Goal: Check status: Check status

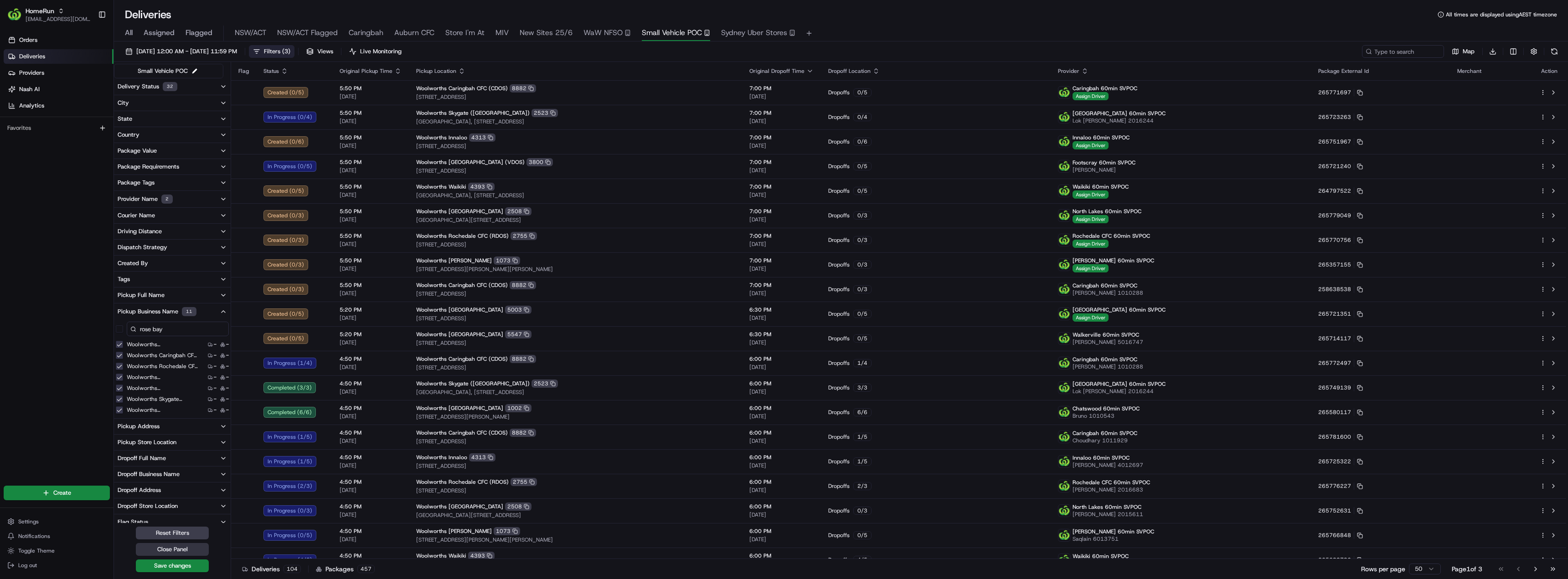
click at [194, 552] on button "Close Panel" at bounding box center [172, 549] width 73 height 13
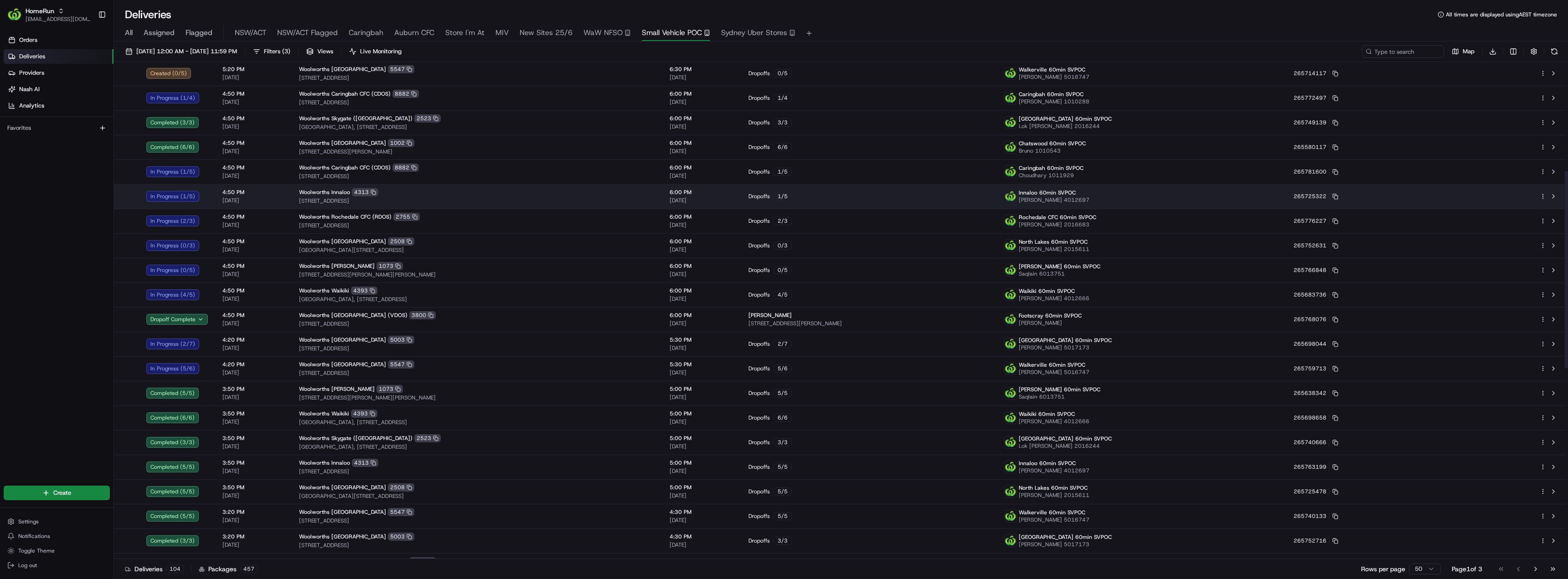
scroll to position [273, 0]
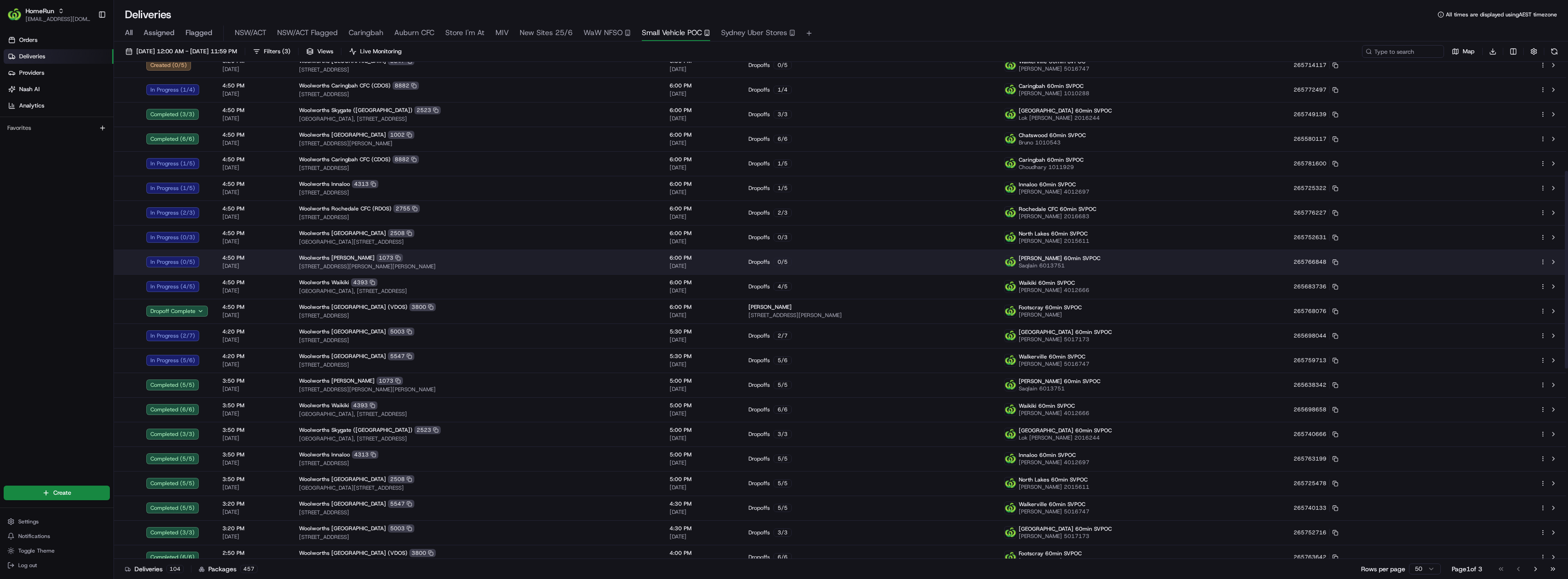
click at [434, 265] on span "[STREET_ADDRESS][PERSON_NAME][PERSON_NAME]" at bounding box center [477, 267] width 356 height 7
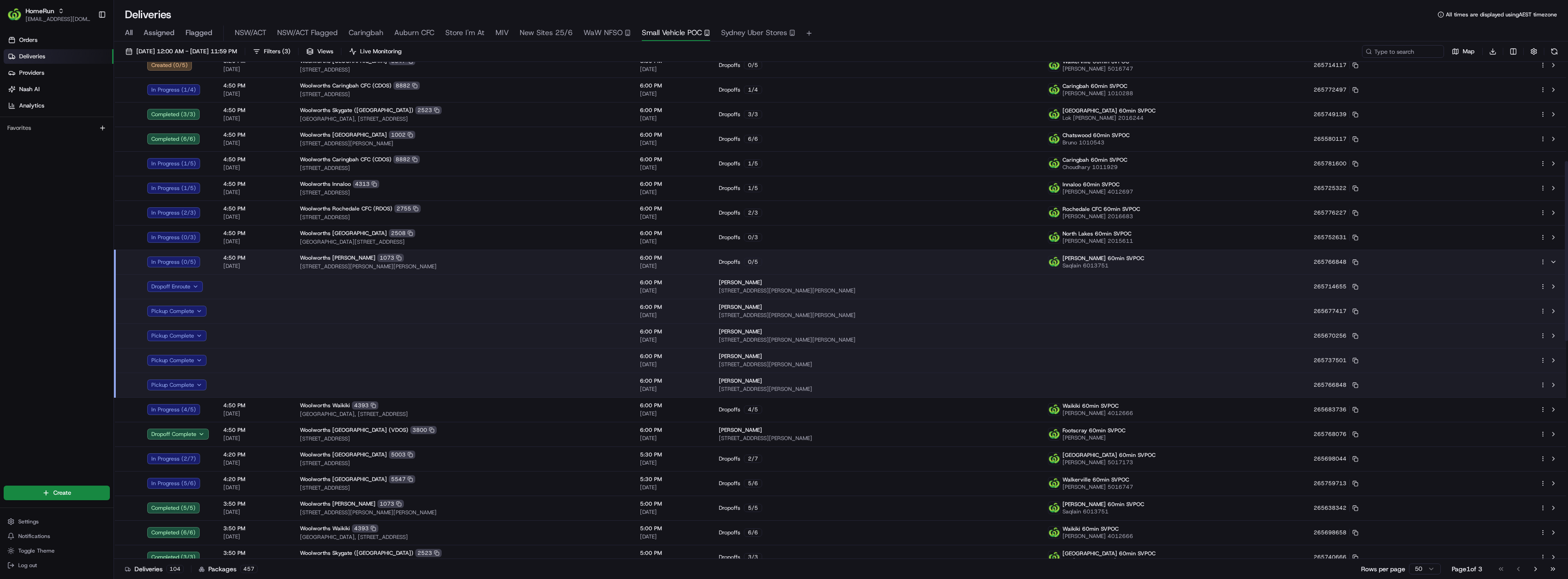
click at [434, 265] on span "[STREET_ADDRESS][PERSON_NAME][PERSON_NAME]" at bounding box center [463, 267] width 325 height 7
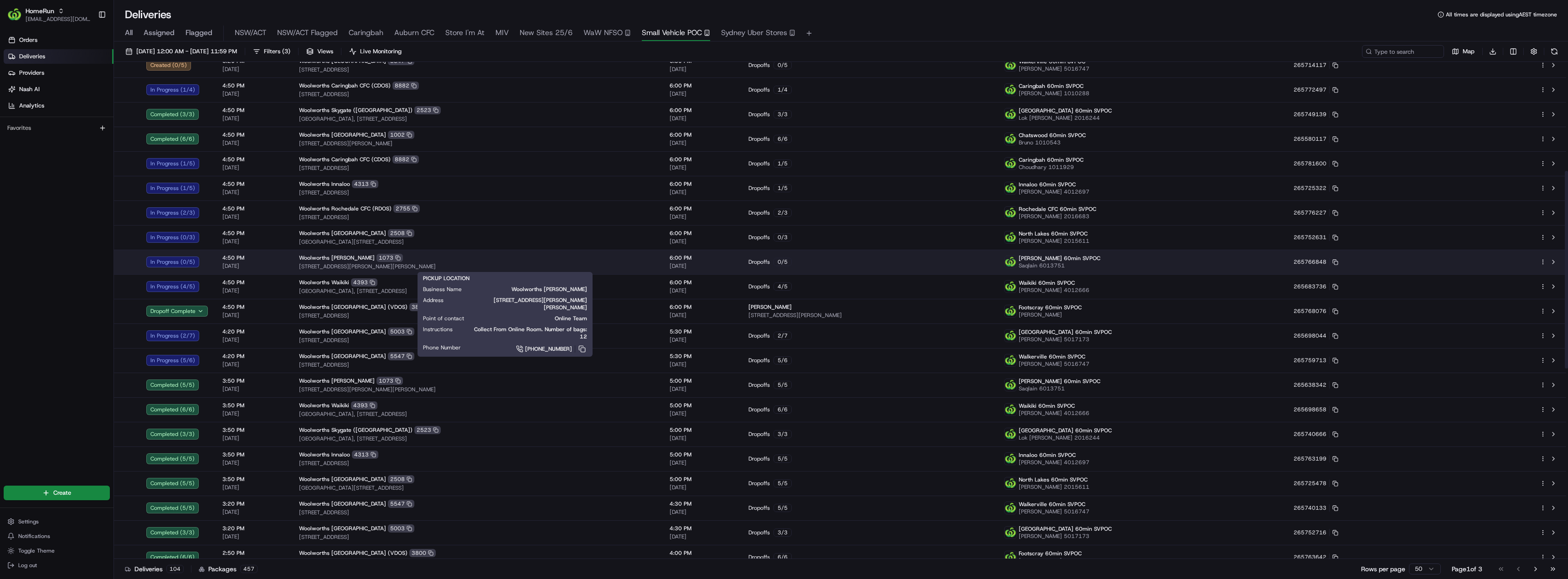
click at [387, 257] on div "[PERSON_NAME] 1073" at bounding box center [477, 257] width 356 height 8
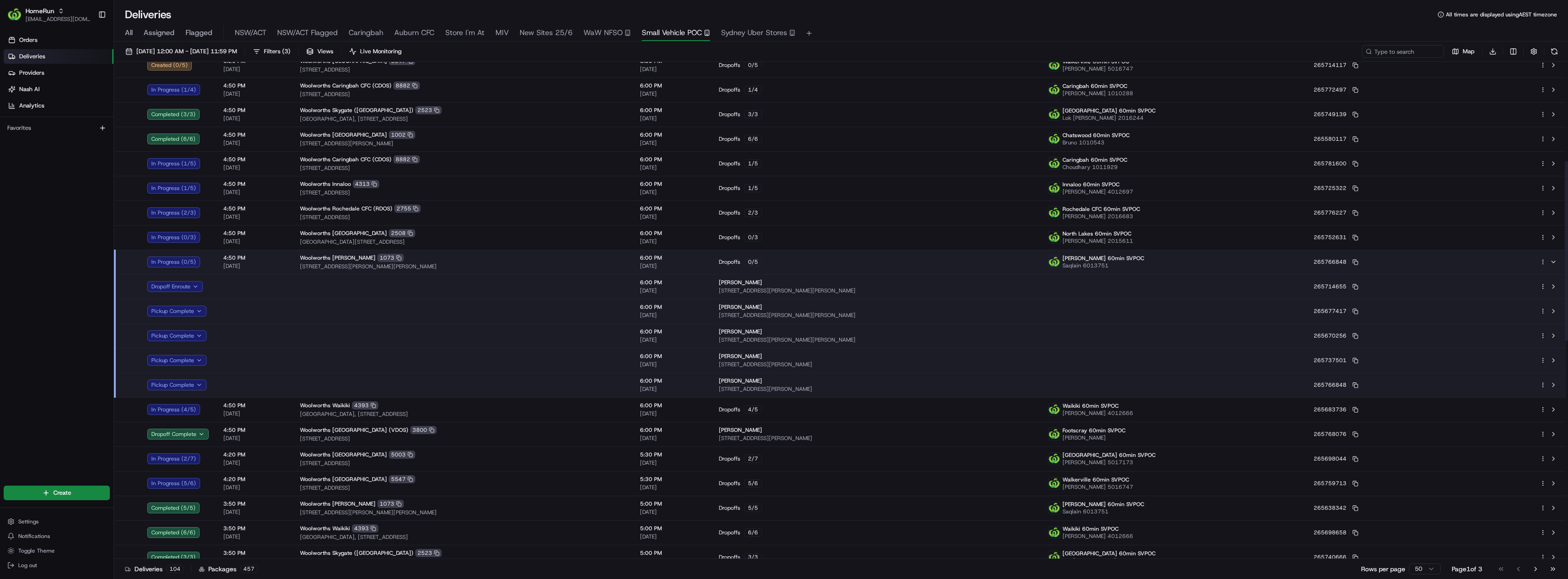
click at [419, 261] on div "[PERSON_NAME] 1073" at bounding box center [463, 257] width 325 height 8
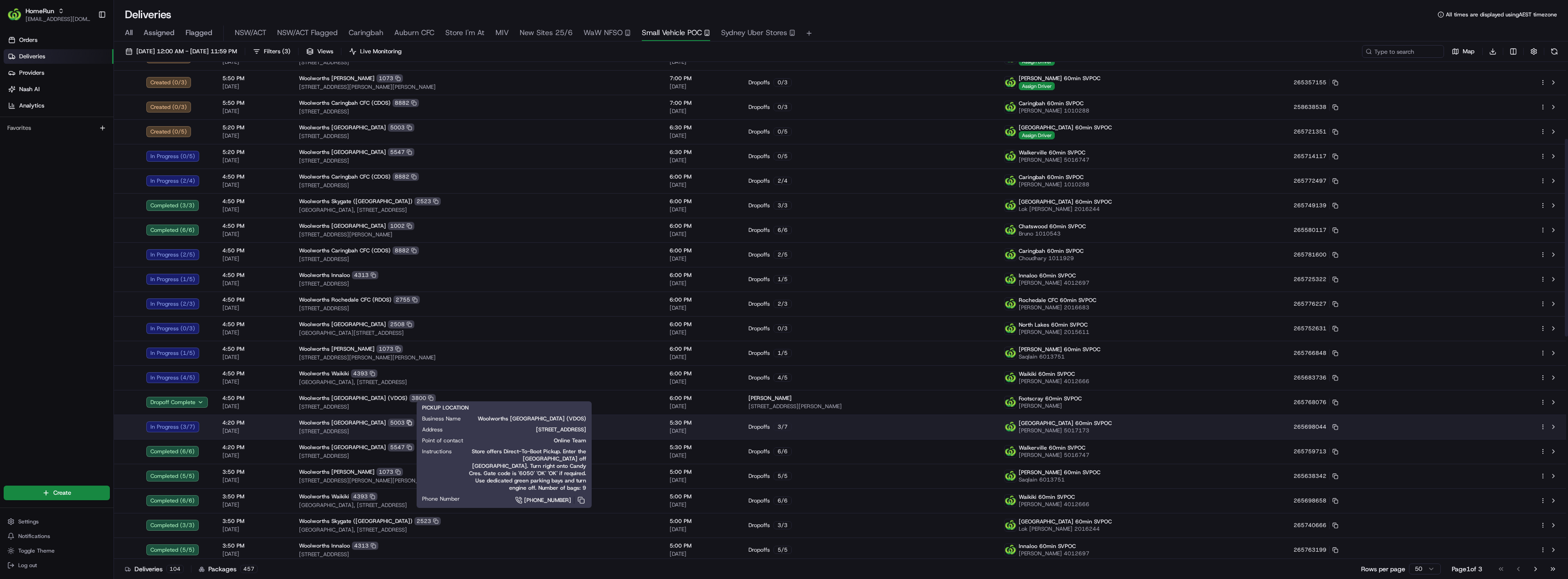
scroll to position [227, 0]
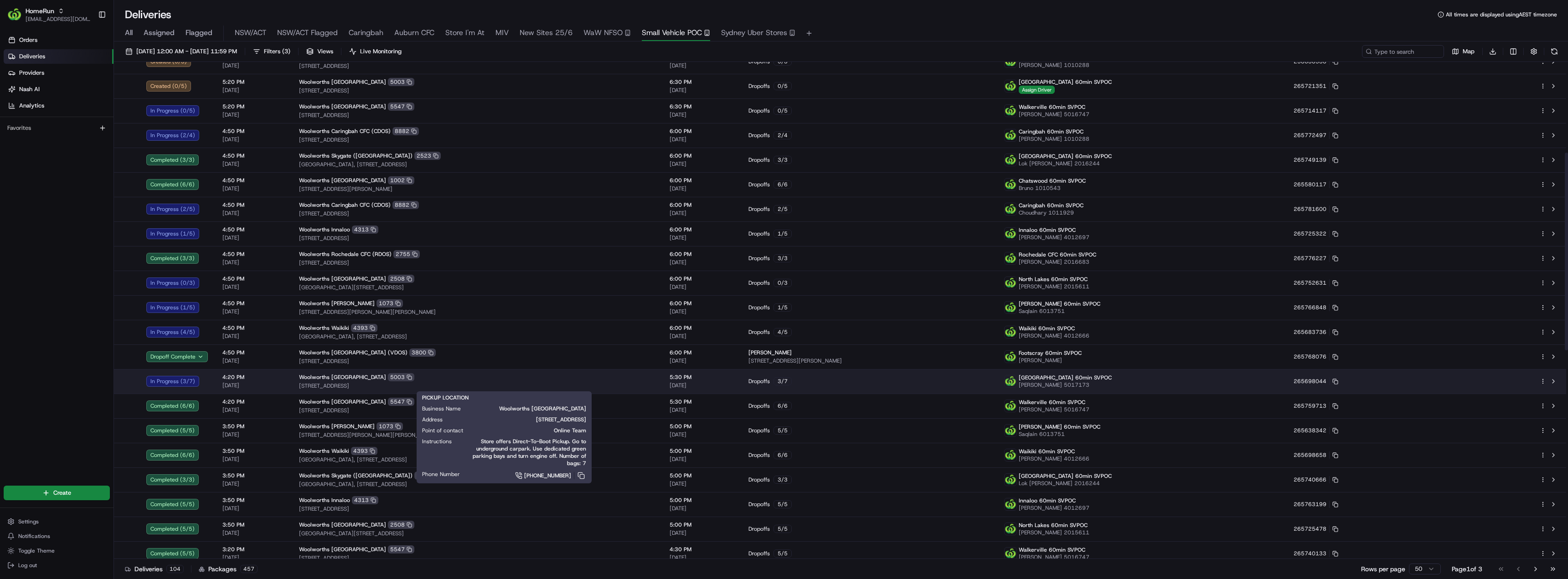
click at [461, 378] on div "Woolworths [GEOGRAPHIC_DATA] 5003" at bounding box center [477, 377] width 356 height 8
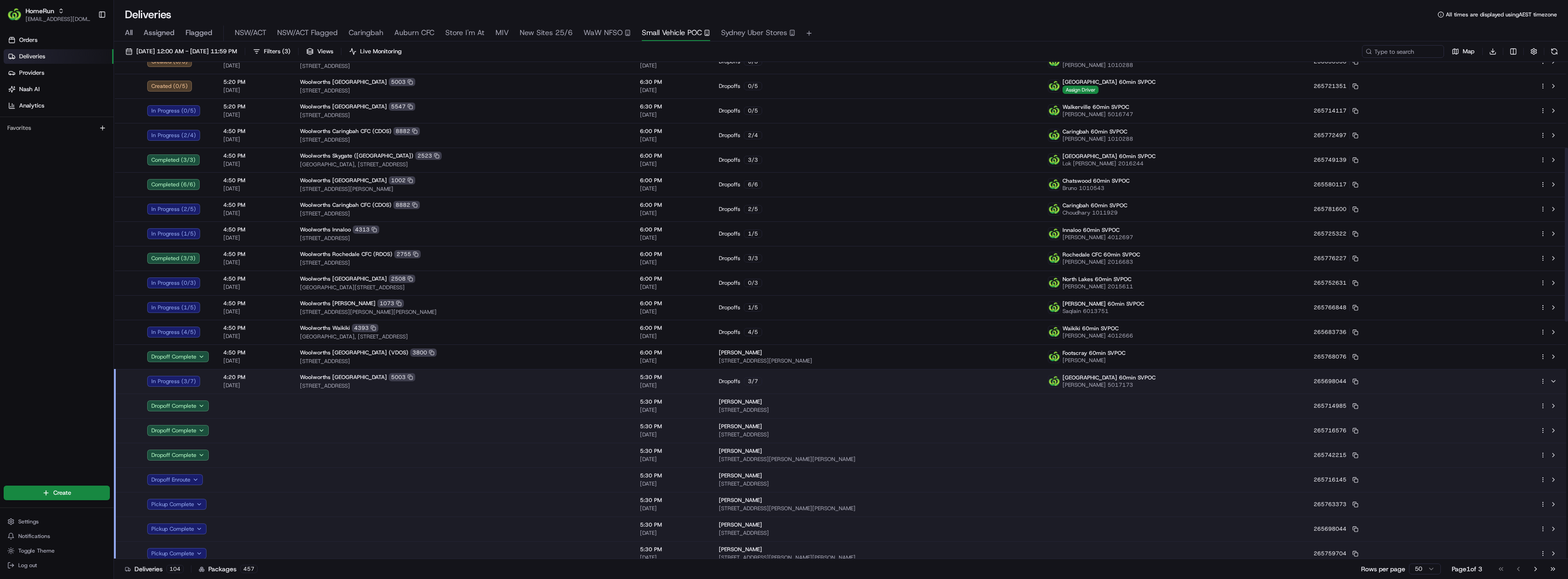
scroll to position [273, 0]
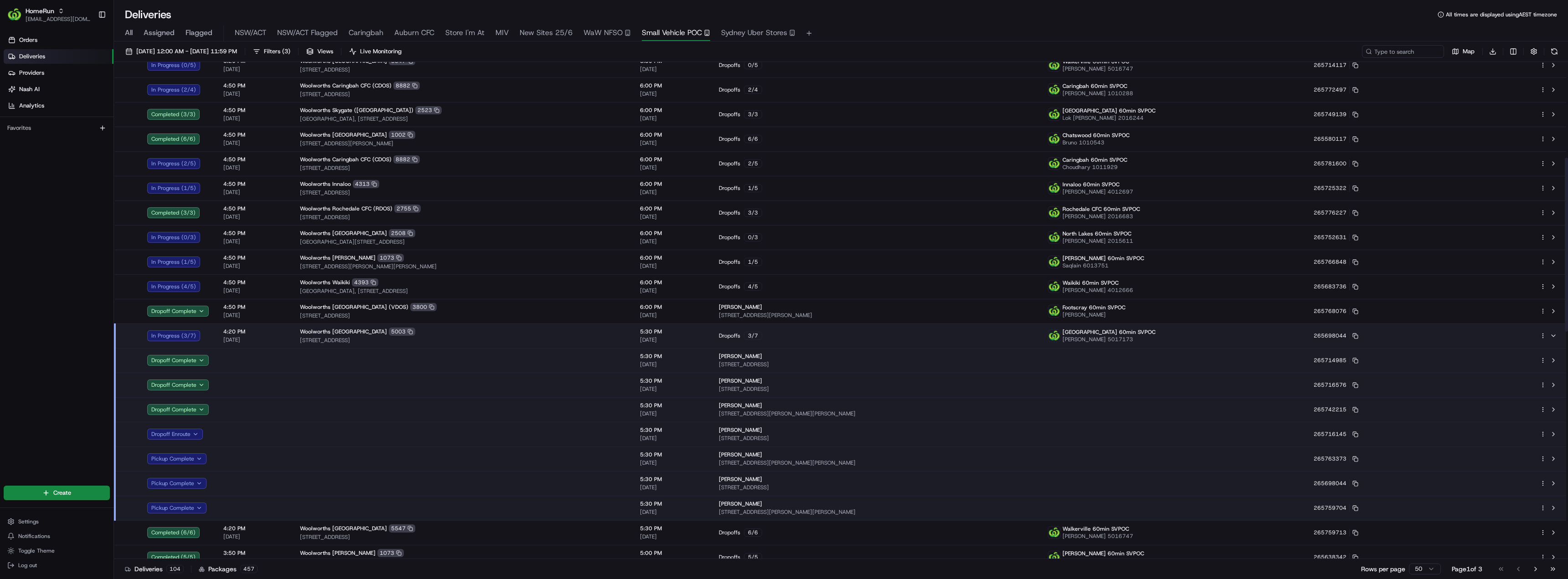
click at [451, 339] on span "[STREET_ADDRESS]" at bounding box center [463, 341] width 325 height 7
